Goal: Task Accomplishment & Management: Use online tool/utility

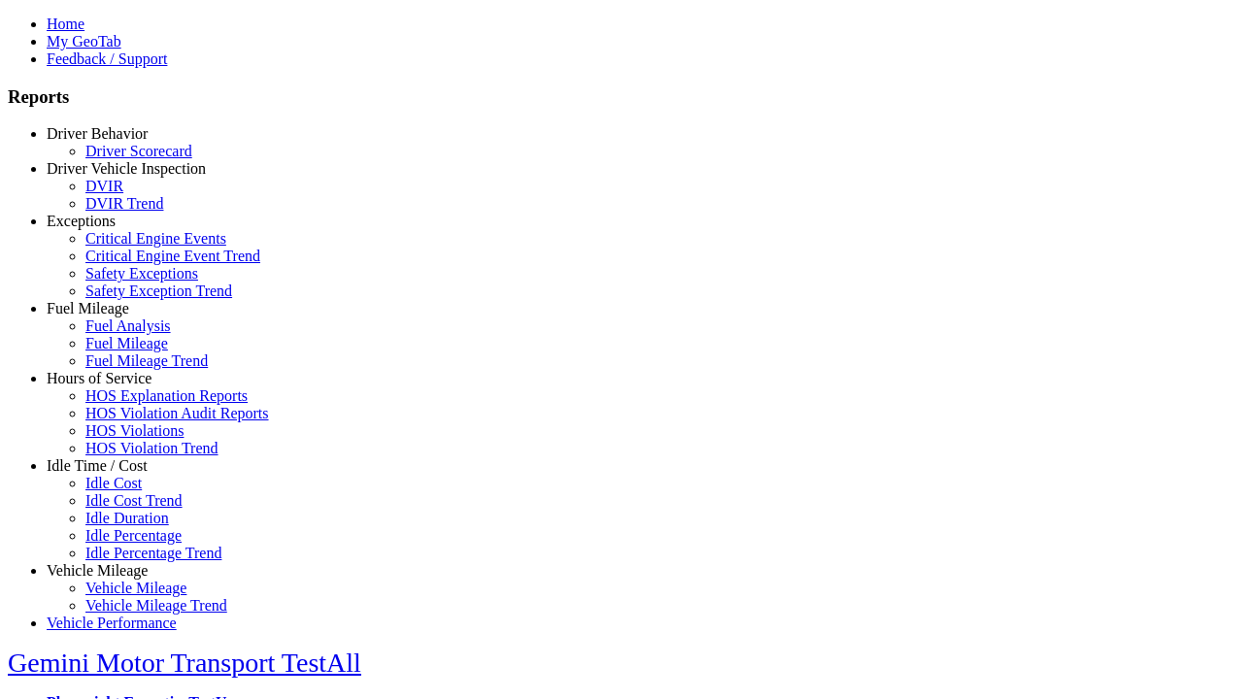
click at [112, 562] on link "Vehicle Mileage" at bounding box center [97, 570] width 101 height 17
click at [126, 597] on link "Vehicle Mileage Trend" at bounding box center [156, 605] width 142 height 17
select select
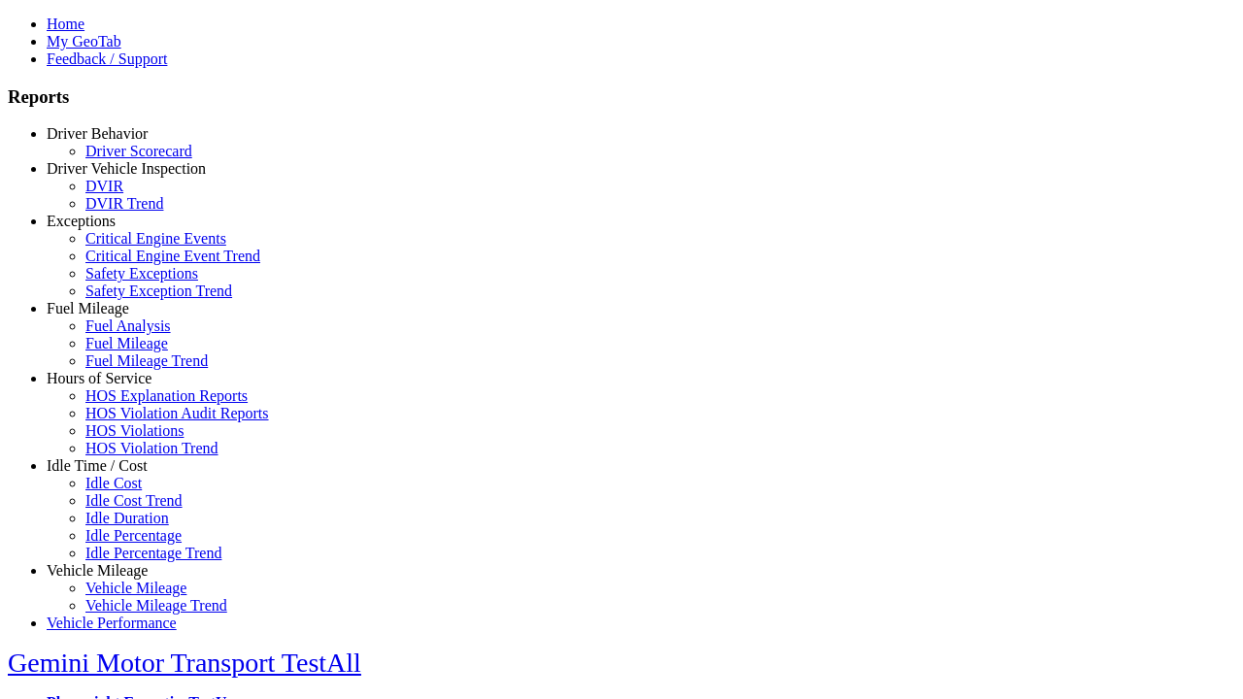
select select
